Goal: Information Seeking & Learning: Learn about a topic

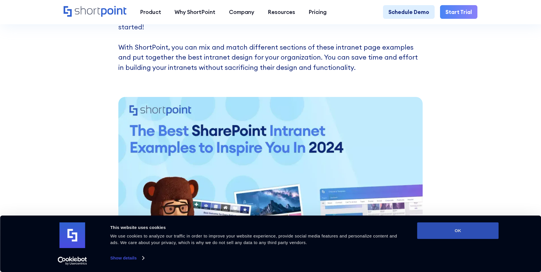
click at [440, 228] on button "OK" at bounding box center [458, 230] width 82 height 17
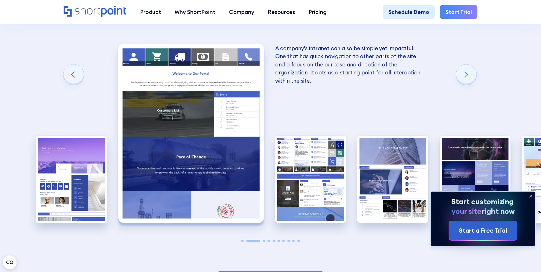
scroll to position [998, 0]
click at [531, 194] on icon at bounding box center [530, 196] width 9 height 9
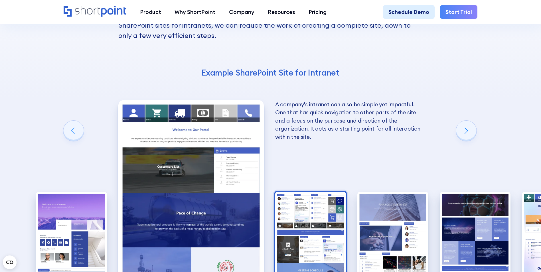
scroll to position [941, 0]
click at [297, 194] on img "3 / 10" at bounding box center [310, 235] width 71 height 87
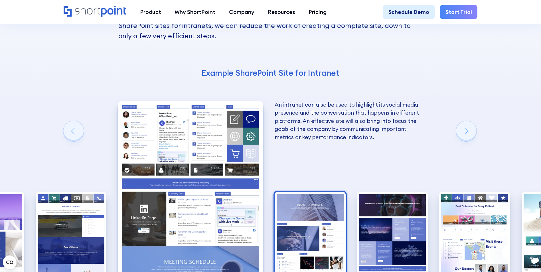
click at [310, 193] on img "4 / 10" at bounding box center [310, 235] width 71 height 87
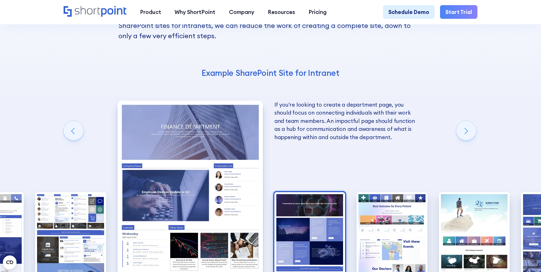
click at [310, 193] on img "5 / 10" at bounding box center [309, 235] width 71 height 87
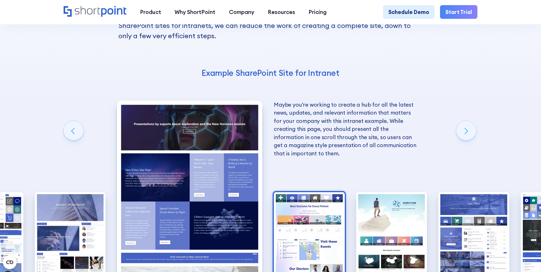
click at [332, 192] on img "6 / 10" at bounding box center [309, 235] width 71 height 87
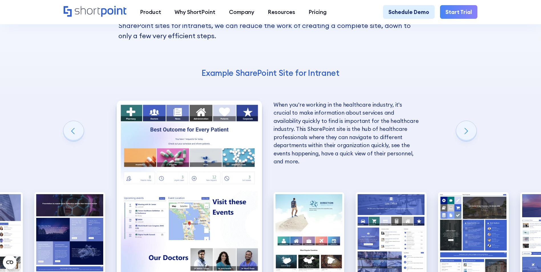
click at [332, 192] on img "7 / 10" at bounding box center [309, 235] width 71 height 87
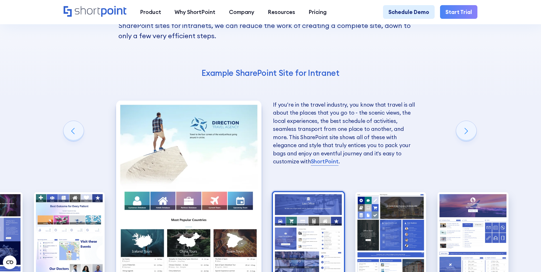
click at [302, 192] on img "8 / 10" at bounding box center [308, 235] width 71 height 87
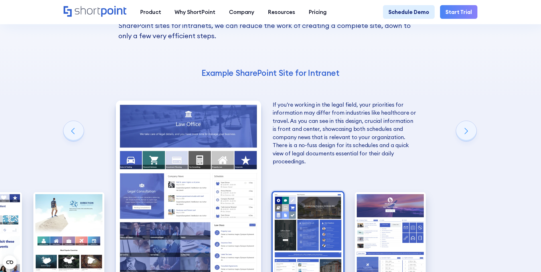
click at [308, 192] on img "9 / 10" at bounding box center [308, 235] width 71 height 87
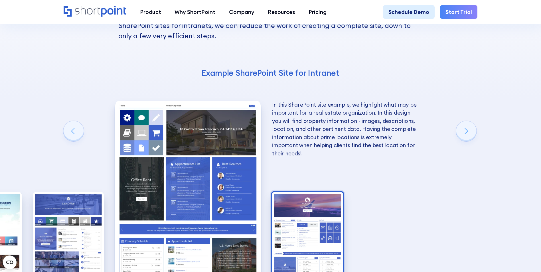
click at [292, 224] on img "10 / 10" at bounding box center [307, 235] width 71 height 87
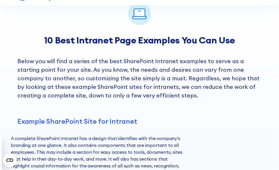
scroll to position [742, 0]
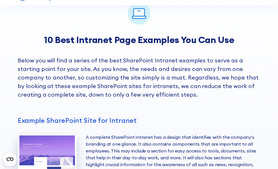
scroll to position [742, 0]
